Goal: Navigation & Orientation: Find specific page/section

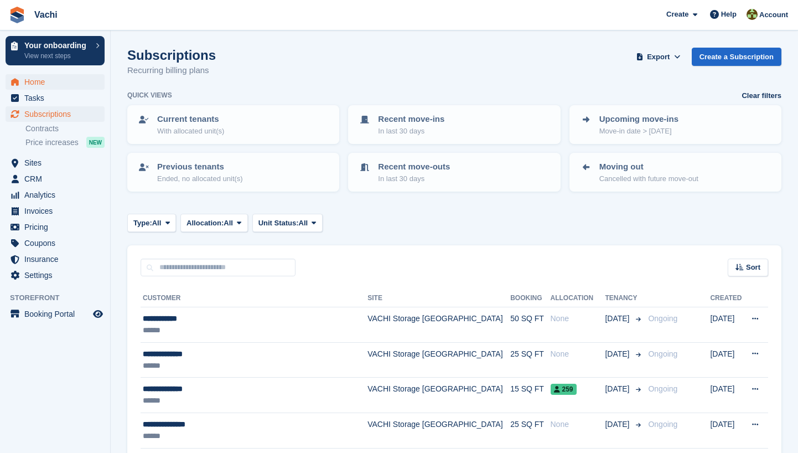
click at [40, 86] on span "Home" at bounding box center [57, 81] width 66 height 15
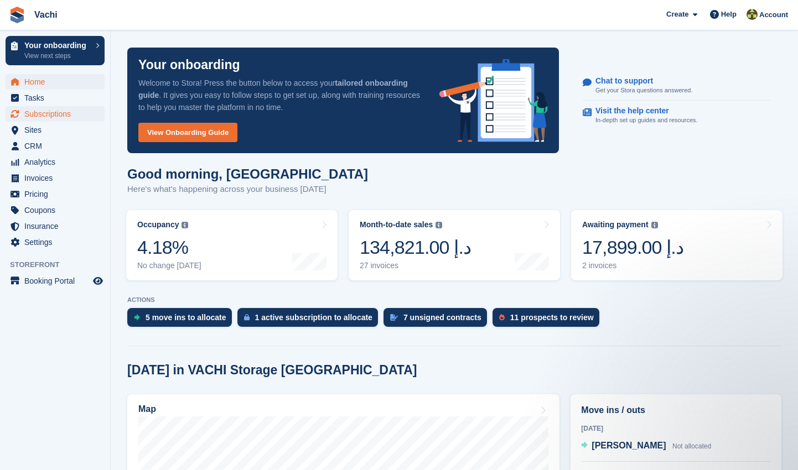
click at [44, 110] on span "Subscriptions" at bounding box center [57, 113] width 66 height 15
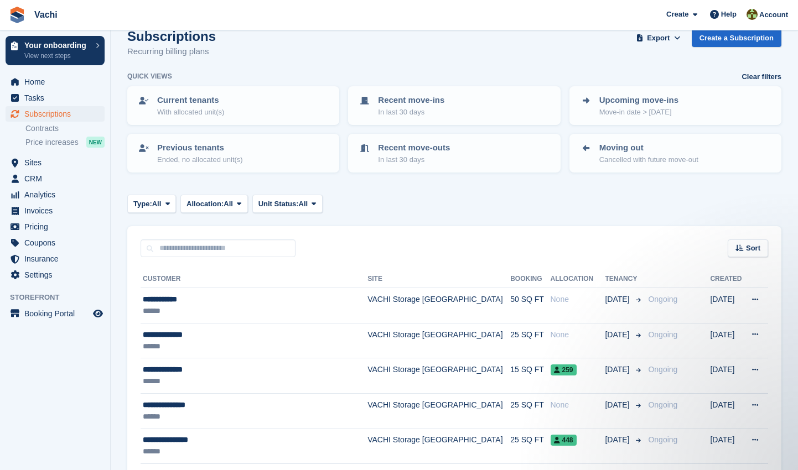
click at [44, 148] on li "Price increases NEW" at bounding box center [67, 142] width 85 height 13
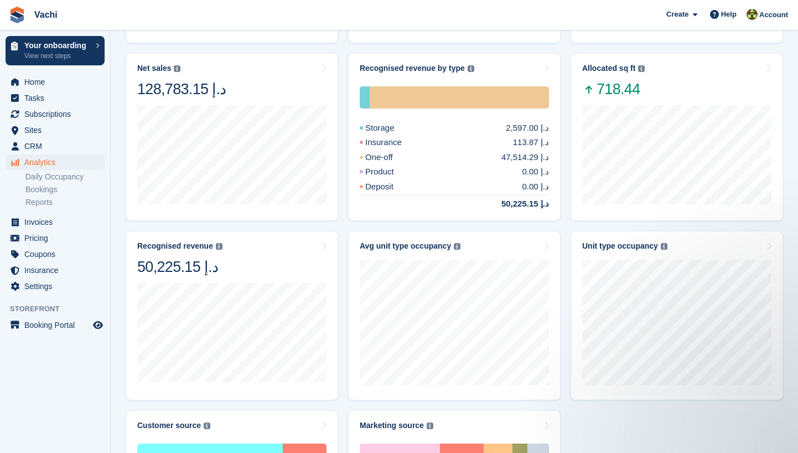
scroll to position [308, 0]
